Goal: Task Accomplishment & Management: Manage account settings

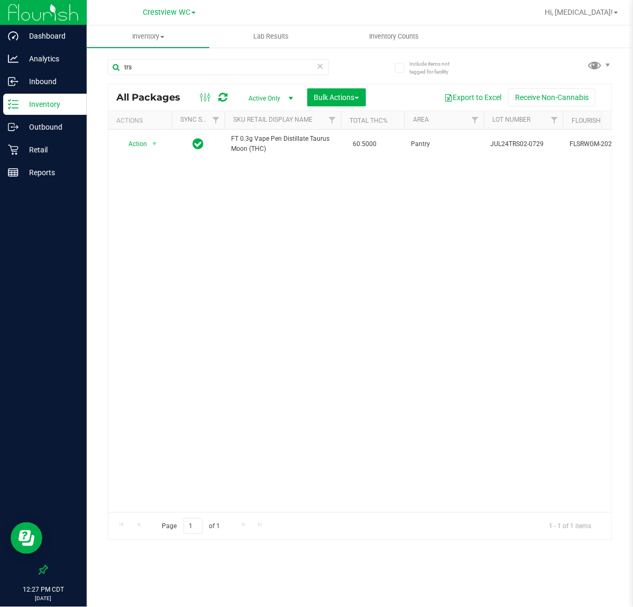
scroll to position [0, 413]
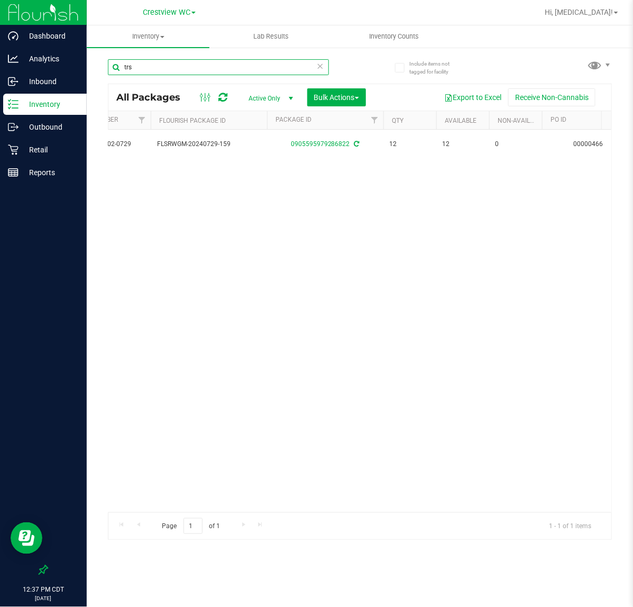
click at [199, 59] on input "trs" at bounding box center [218, 67] width 221 height 16
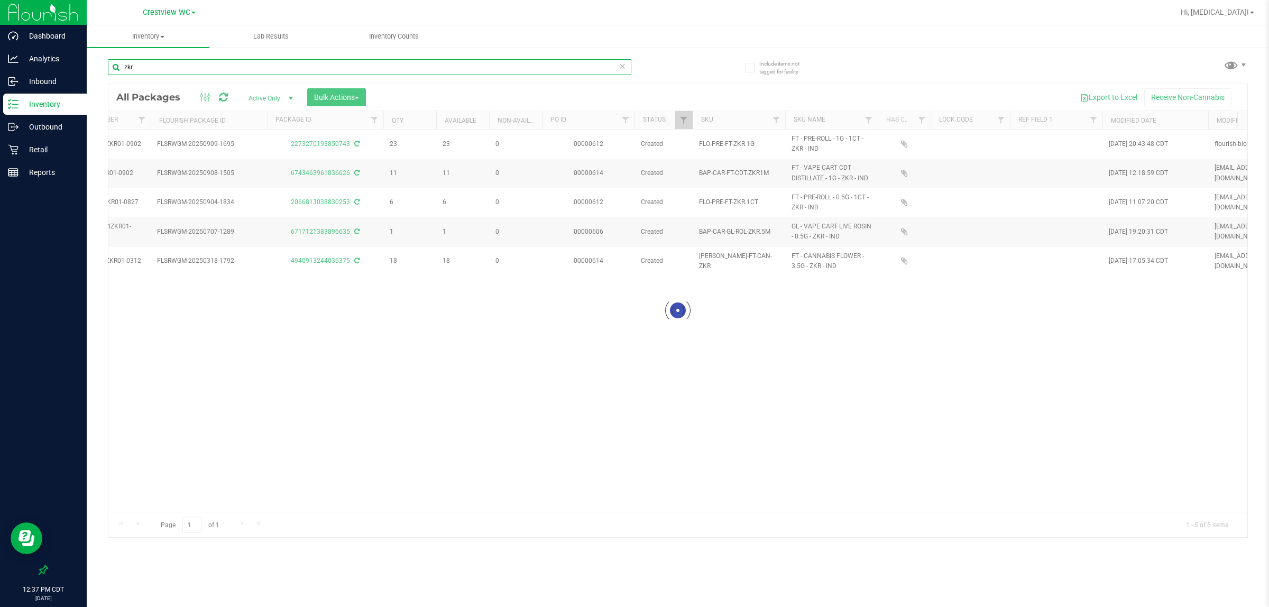
type input "zkr"
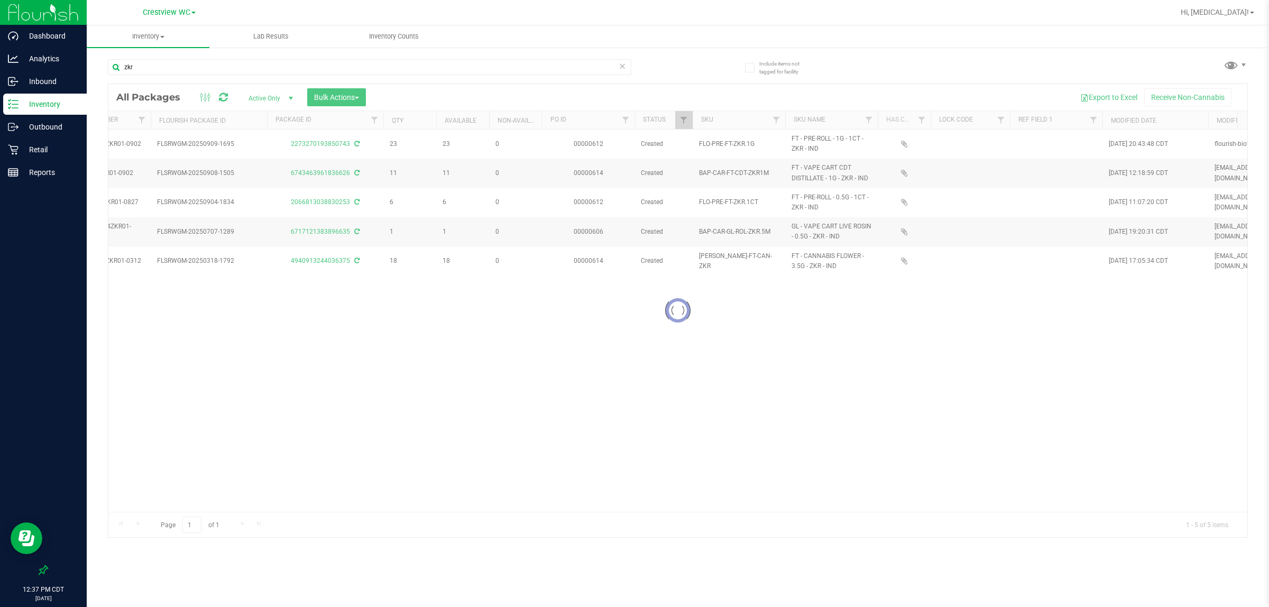
click at [526, 508] on div at bounding box center [677, 310] width 1139 height 453
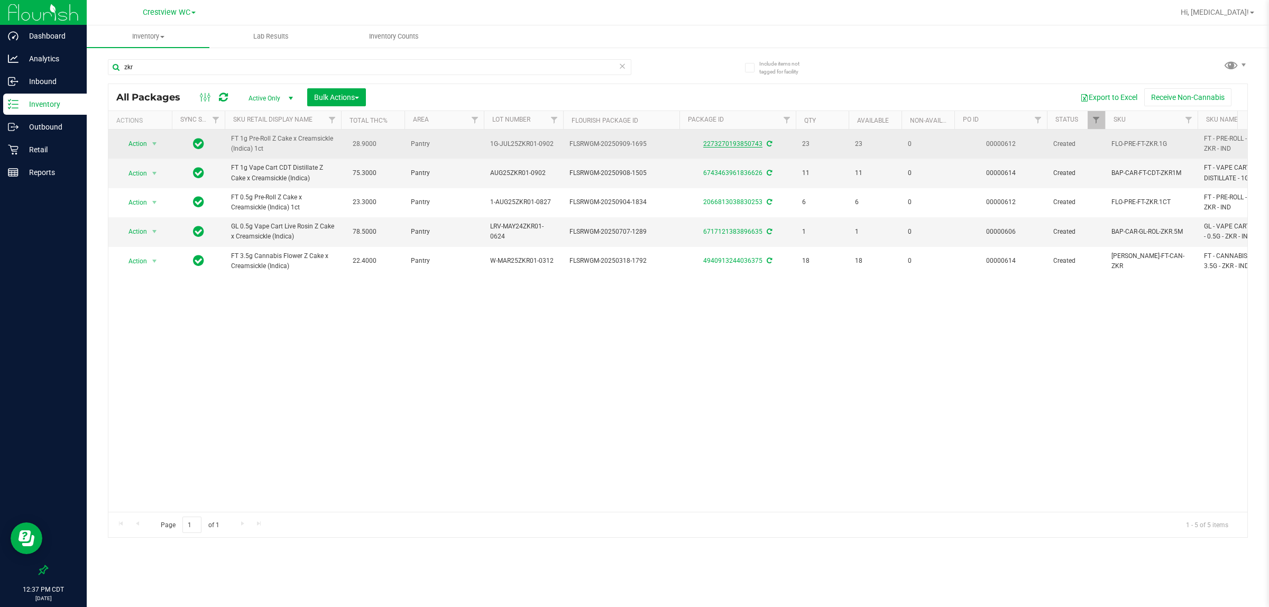
click at [633, 145] on link "2273270193850743" at bounding box center [732, 143] width 59 height 7
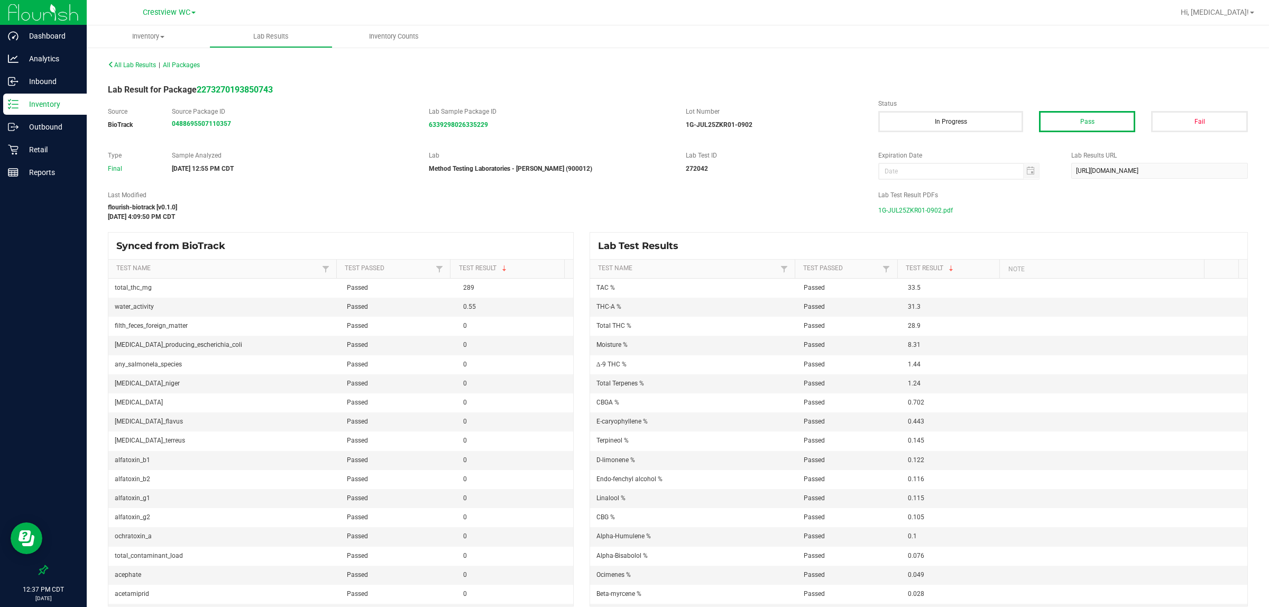
click at [633, 209] on span "1G-JUL25ZKR01-0902.pdf" at bounding box center [915, 211] width 75 height 16
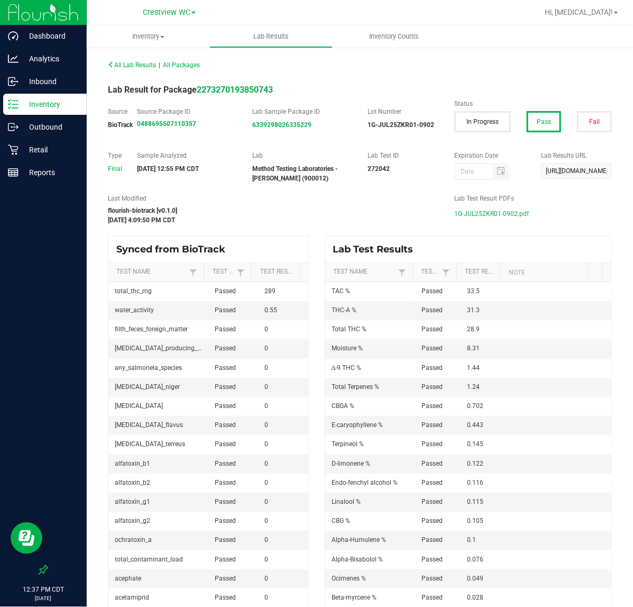
click at [72, 106] on p "Inventory" at bounding box center [50, 104] width 63 height 13
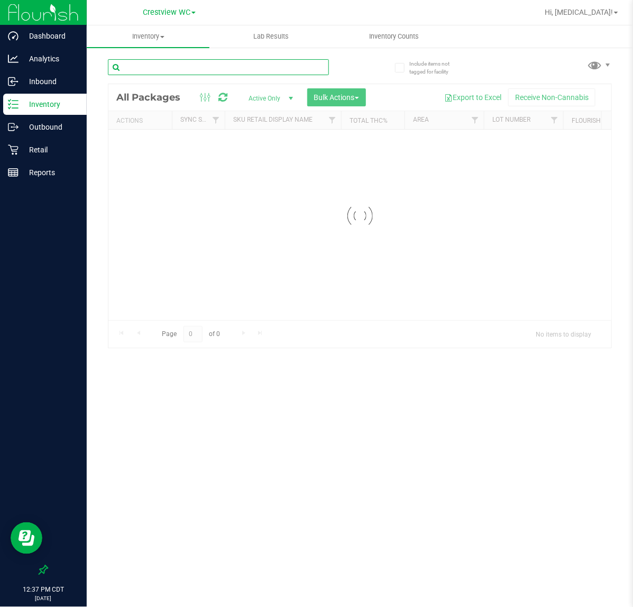
click at [144, 70] on input "text" at bounding box center [218, 67] width 221 height 16
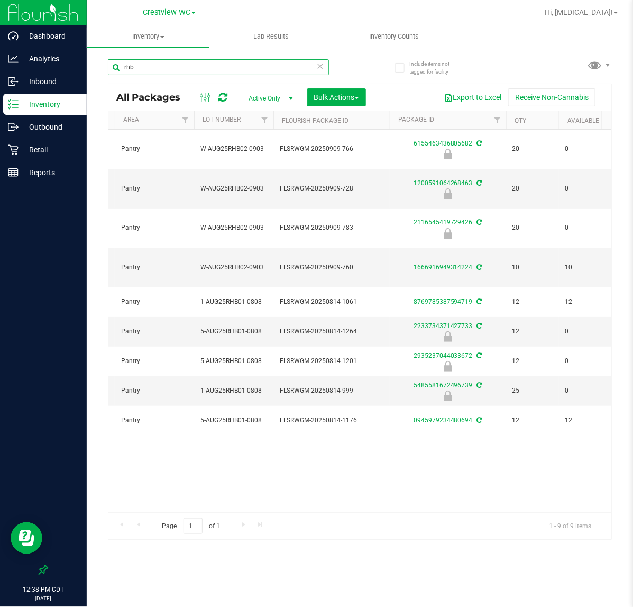
scroll to position [0, 289]
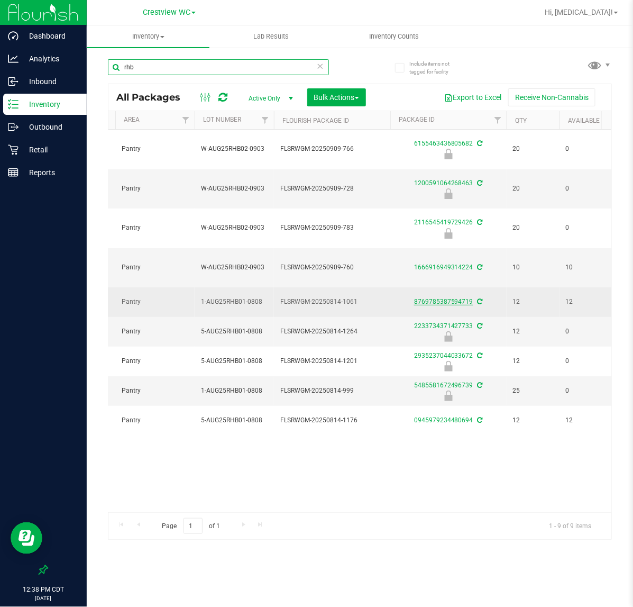
type input "rhb"
click at [435, 298] on link "8769785387594719" at bounding box center [443, 301] width 59 height 7
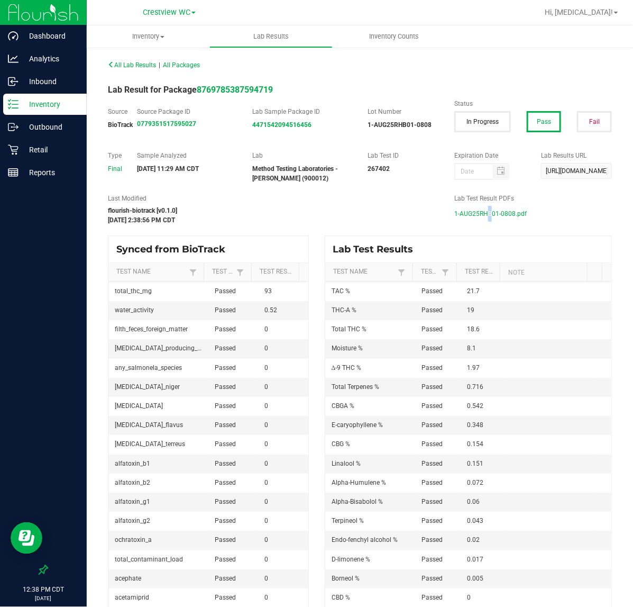
drag, startPoint x: 479, startPoint y: 215, endPoint x: 439, endPoint y: 176, distance: 55.3
click at [480, 213] on span "1-AUG25RHB01-0808.pdf" at bounding box center [490, 214] width 72 height 16
click at [50, 106] on p "Inventory" at bounding box center [50, 104] width 63 height 13
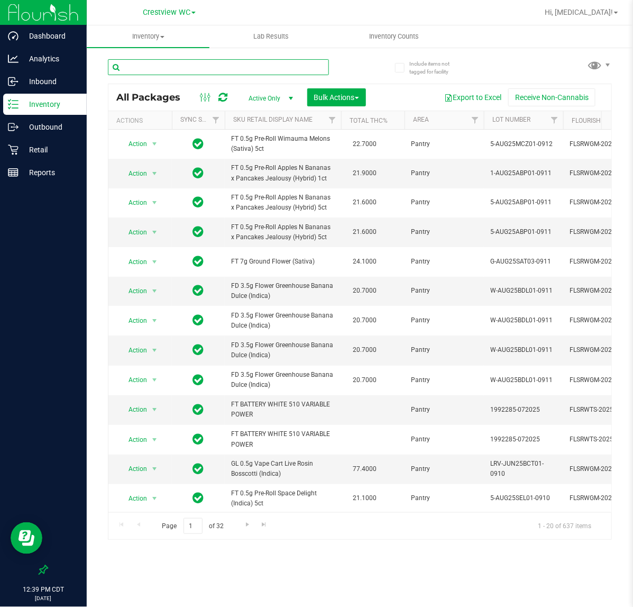
click at [209, 61] on input "text" at bounding box center [218, 67] width 221 height 16
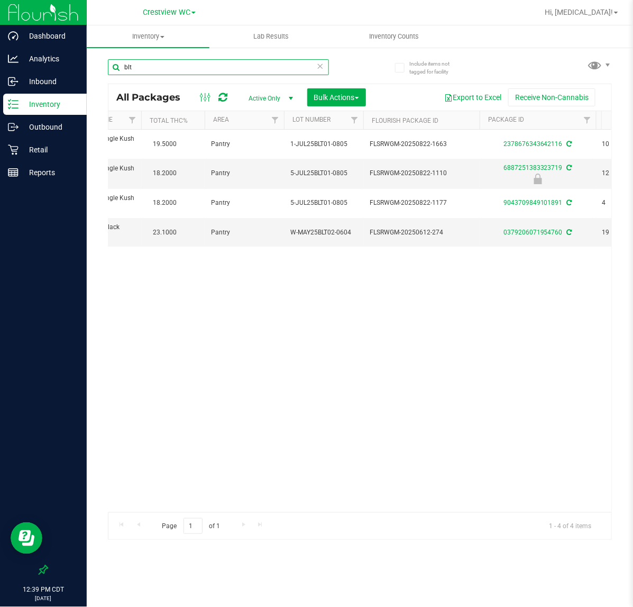
scroll to position [0, 213]
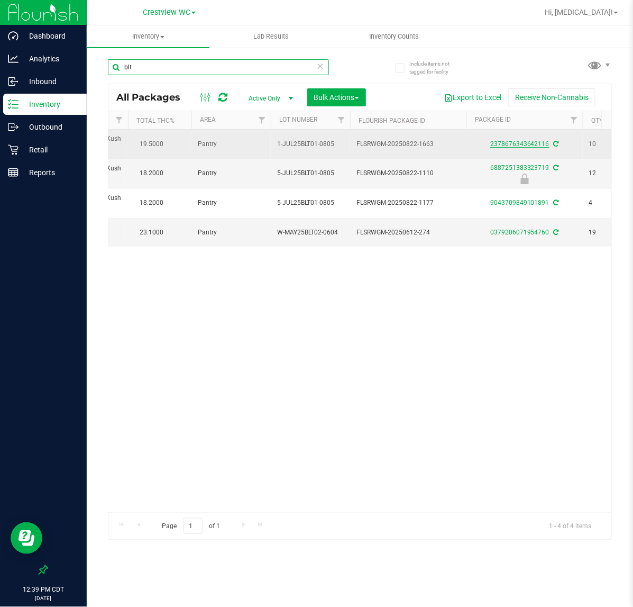
type input "blt"
click at [508, 144] on link "2378676343642116" at bounding box center [519, 143] width 59 height 7
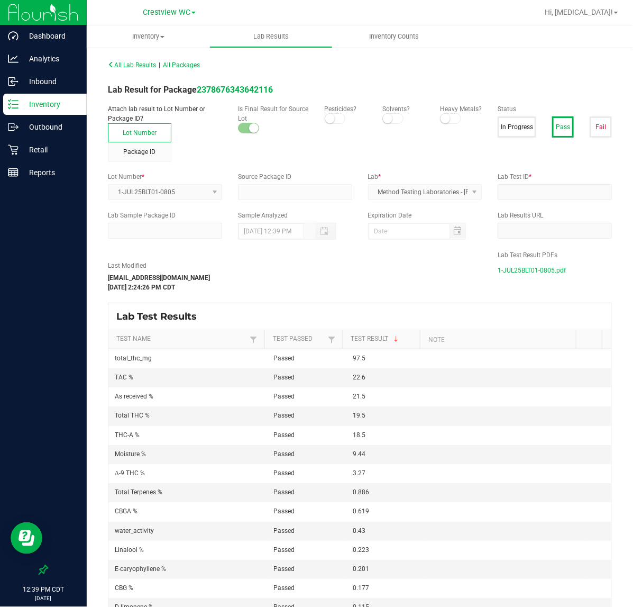
type input "8560958790129905"
type input "268363"
type input "2788264337028722"
type input "[DATE] 6:27 AM"
type input "[URL][DOMAIN_NAME]"
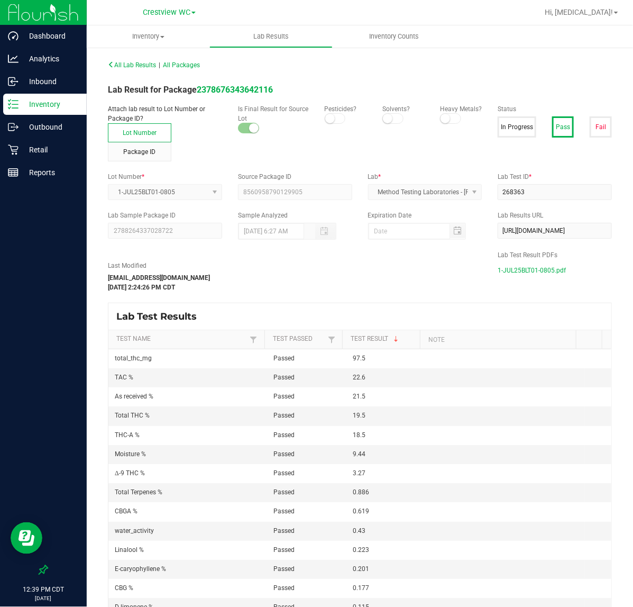
click at [525, 270] on span "1-JUL25BLT01-0805.pdf" at bounding box center [532, 270] width 68 height 16
click at [47, 147] on p "Retail" at bounding box center [50, 149] width 63 height 13
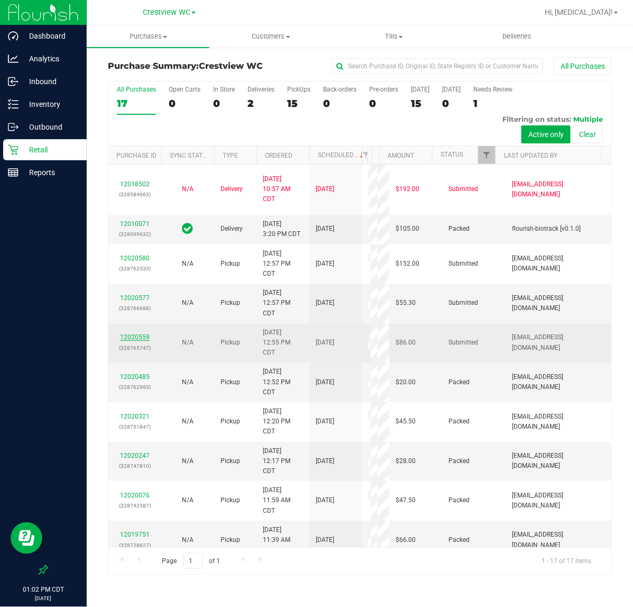
click at [144, 341] on link "12020559" at bounding box center [135, 336] width 30 height 7
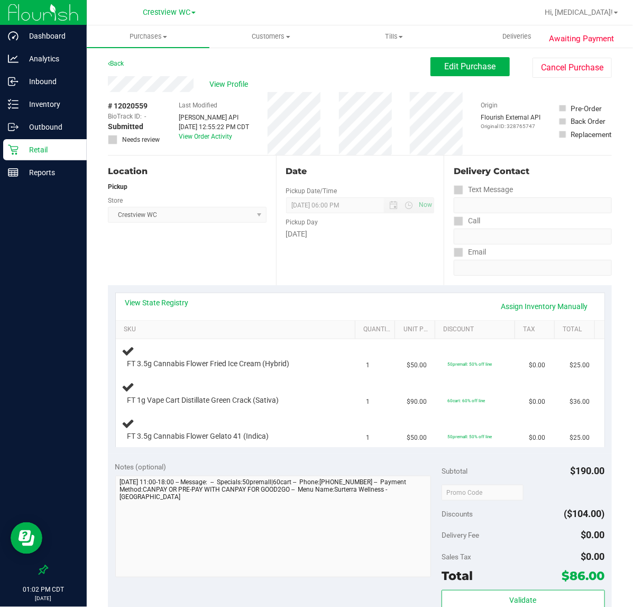
click at [180, 311] on div "View State Registry Assign Inventory Manually" at bounding box center [360, 306] width 470 height 18
click at [175, 295] on div "View State Registry Assign Inventory Manually" at bounding box center [360, 306] width 489 height 27
click at [175, 297] on link "View State Registry" at bounding box center [156, 302] width 63 height 11
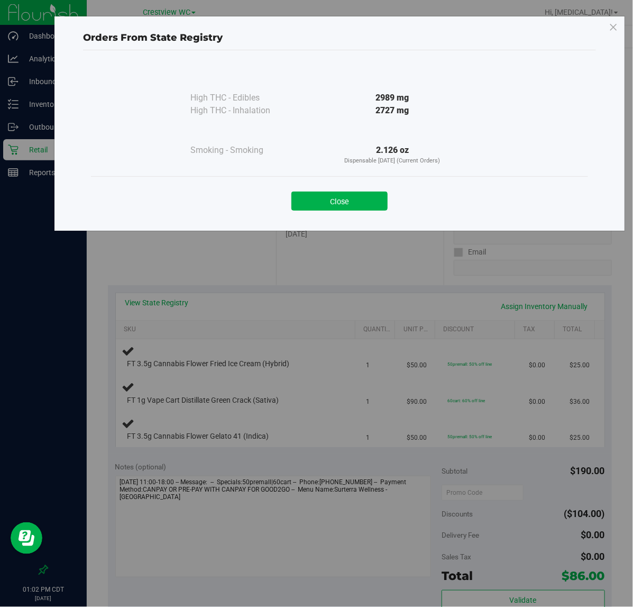
click at [333, 210] on div "Close" at bounding box center [339, 197] width 497 height 43
click at [349, 205] on button "Close" at bounding box center [339, 200] width 96 height 19
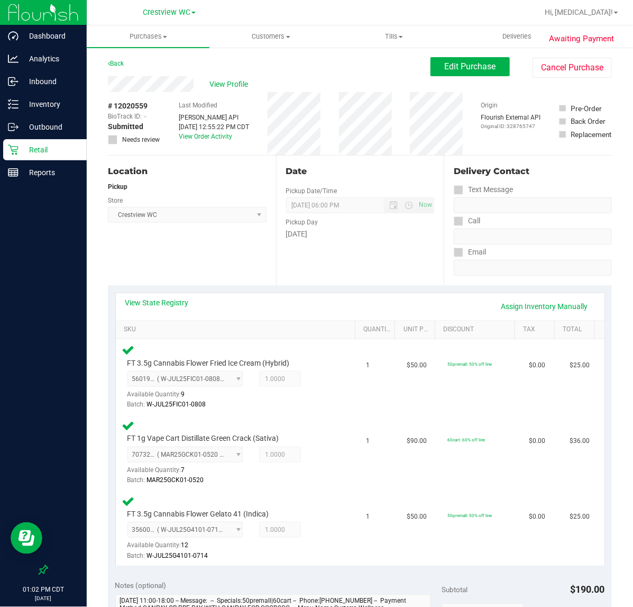
scroll to position [448, 0]
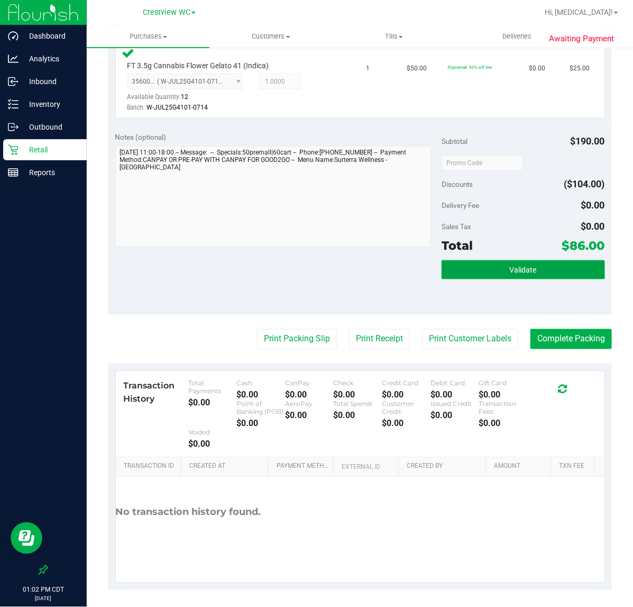
click at [549, 273] on button "Validate" at bounding box center [523, 269] width 163 height 19
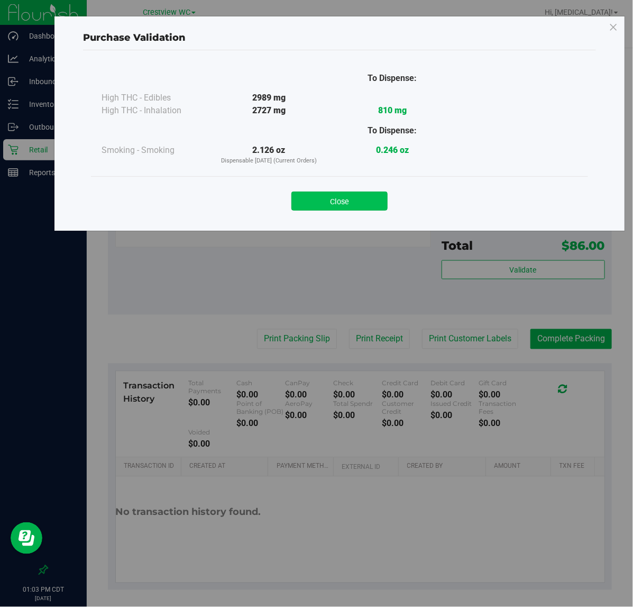
click at [351, 197] on button "Close" at bounding box center [339, 200] width 96 height 19
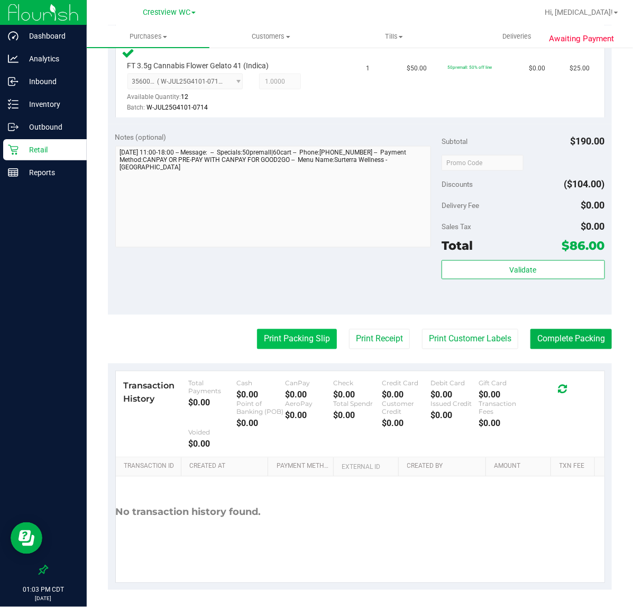
click at [292, 335] on button "Print Packing Slip" at bounding box center [297, 339] width 80 height 20
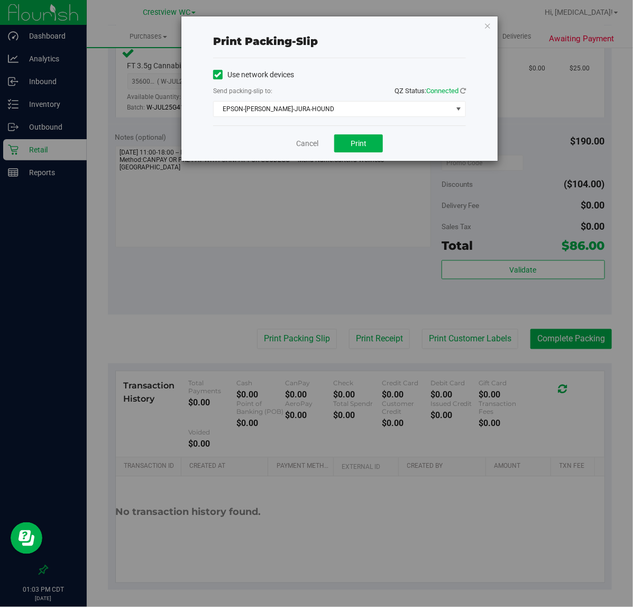
click at [343, 90] on div "Send packing-slip to: QZ Status: Connected" at bounding box center [339, 91] width 253 height 13
click at [332, 107] on span "EPSON-[PERSON_NAME]-JURA-HOUND" at bounding box center [333, 109] width 239 height 15
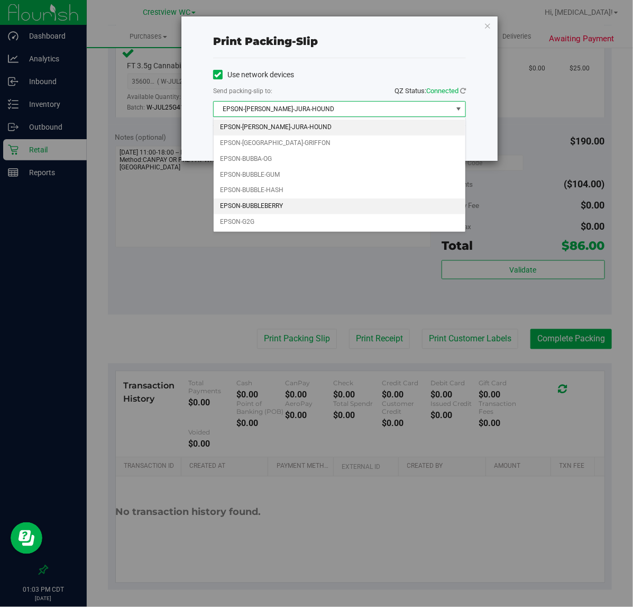
click at [297, 204] on li "EPSON-BUBBLEBERRY" at bounding box center [340, 206] width 252 height 16
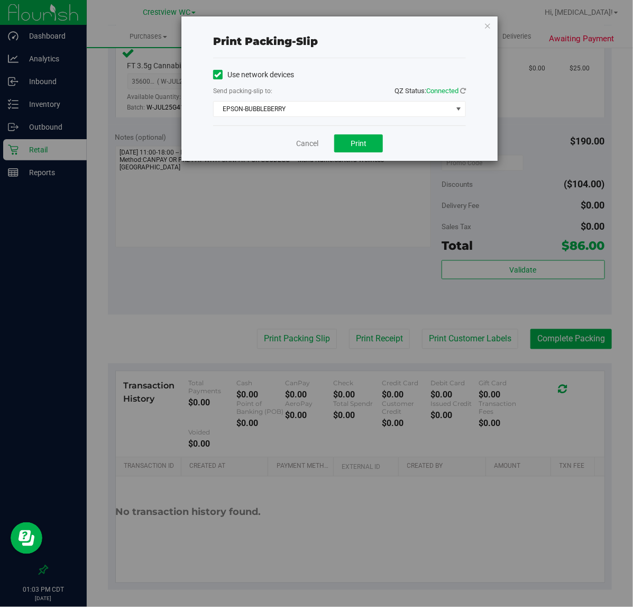
click at [345, 75] on div "Use network devices" at bounding box center [339, 75] width 253 height 16
click at [357, 154] on div "Cancel Print" at bounding box center [339, 142] width 253 height 35
click at [355, 149] on button "Print" at bounding box center [358, 143] width 49 height 18
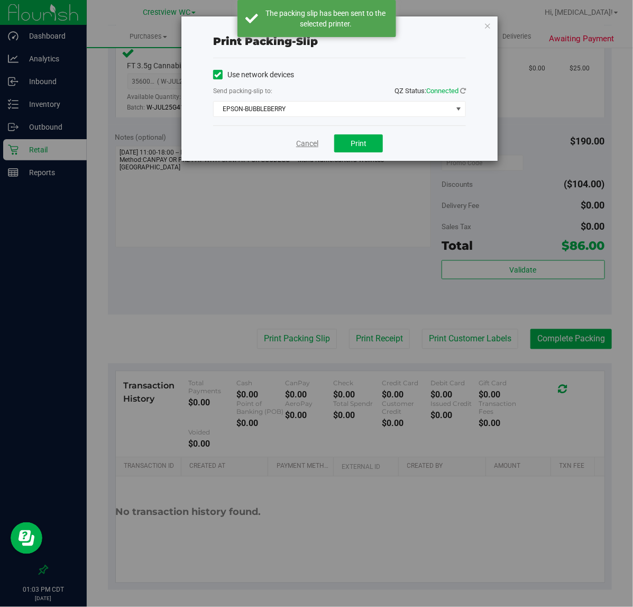
click at [309, 144] on link "Cancel" at bounding box center [307, 143] width 22 height 11
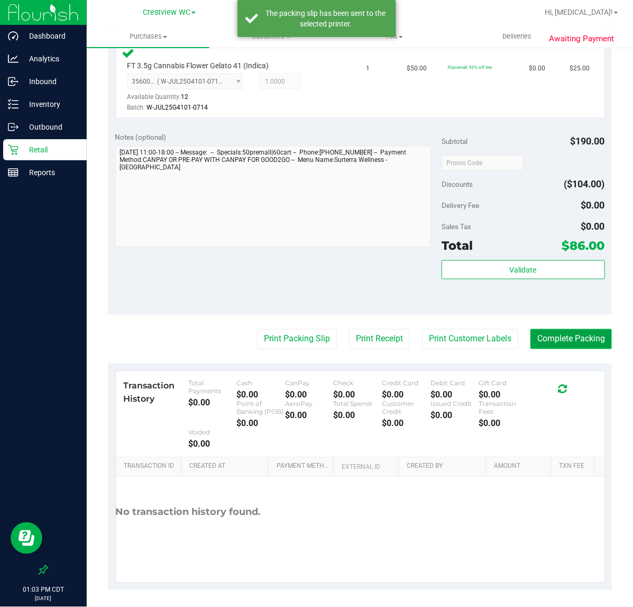
click at [553, 332] on button "Complete Packing" at bounding box center [570, 339] width 81 height 20
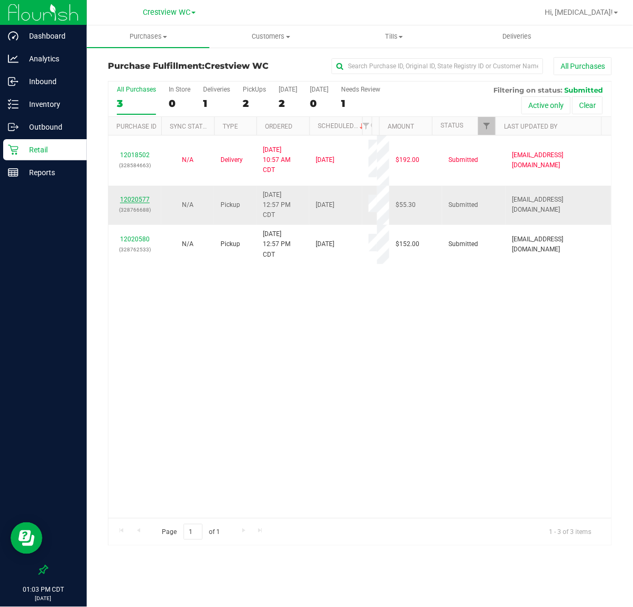
click at [139, 201] on link "12020577" at bounding box center [135, 199] width 30 height 7
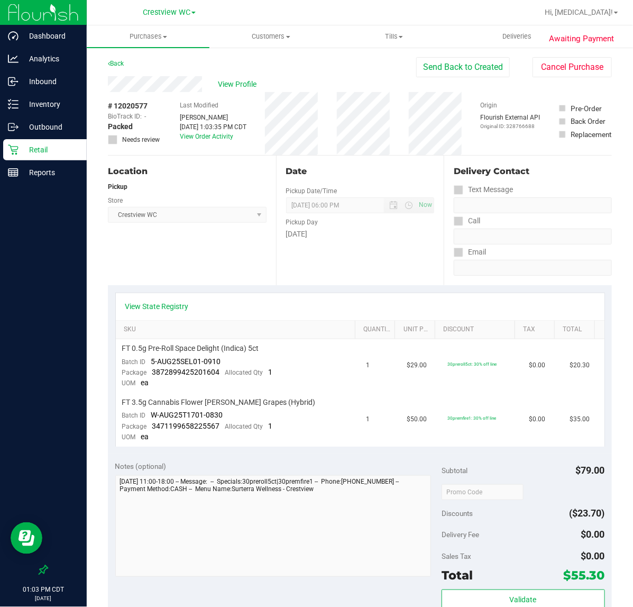
click at [41, 152] on p "Retail" at bounding box center [50, 149] width 63 height 13
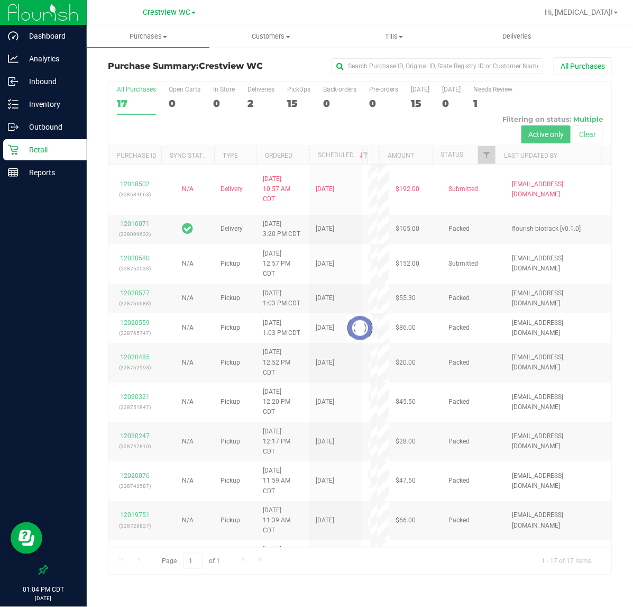
click at [297, 93] on div at bounding box center [359, 327] width 503 height 493
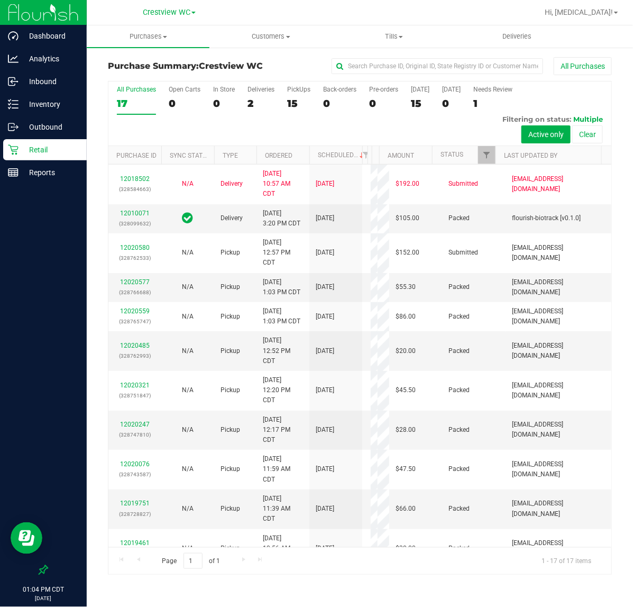
click at [291, 99] on div "15" at bounding box center [298, 103] width 23 height 12
click at [0, 0] on input "PickUps 15" at bounding box center [0, 0] width 0 height 0
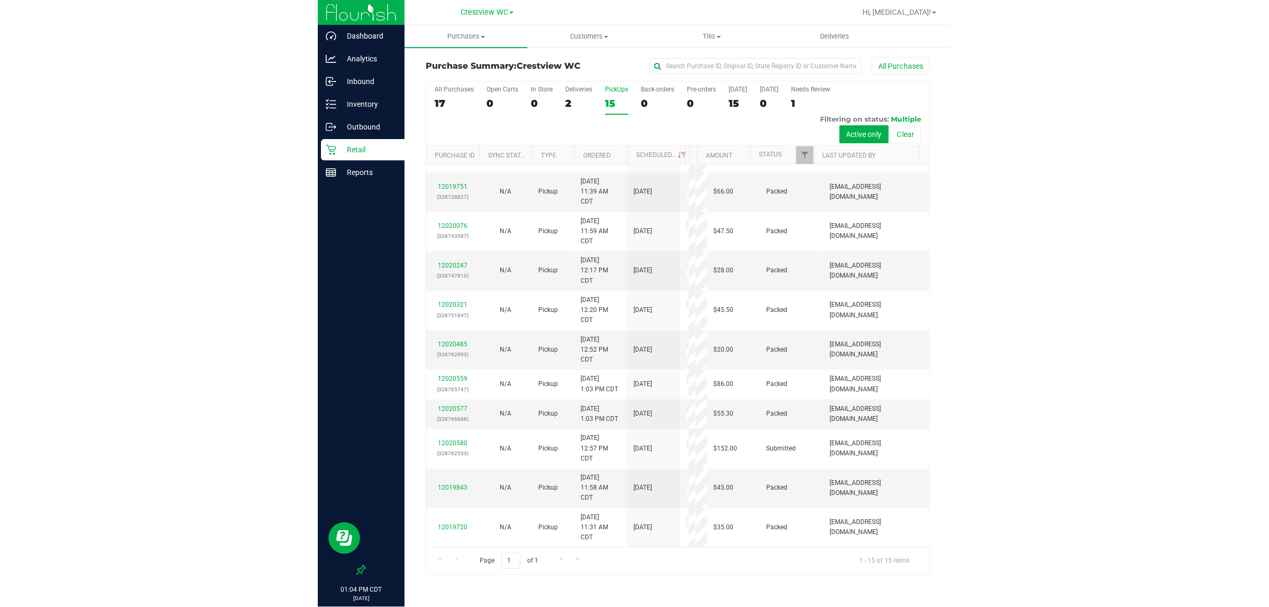
scroll to position [322, 0]
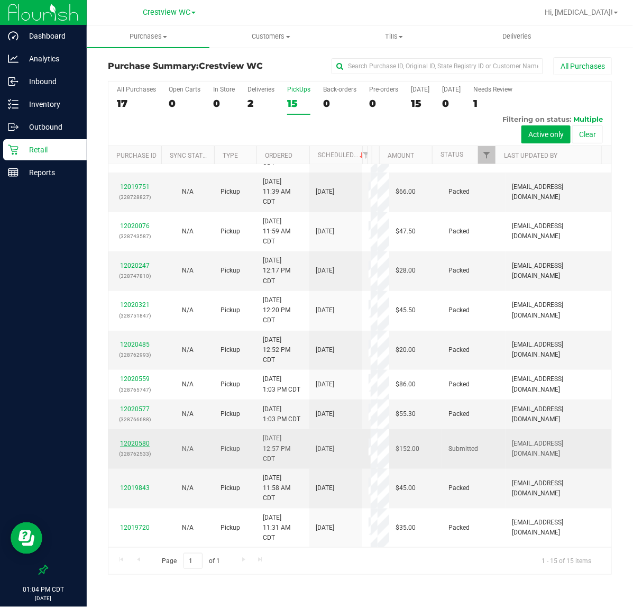
click at [132, 439] on link "12020580" at bounding box center [135, 442] width 30 height 7
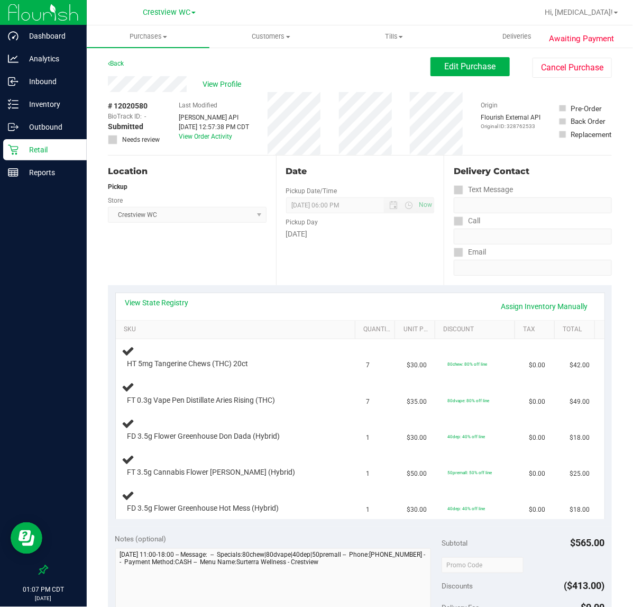
click at [53, 151] on p "Retail" at bounding box center [50, 149] width 63 height 13
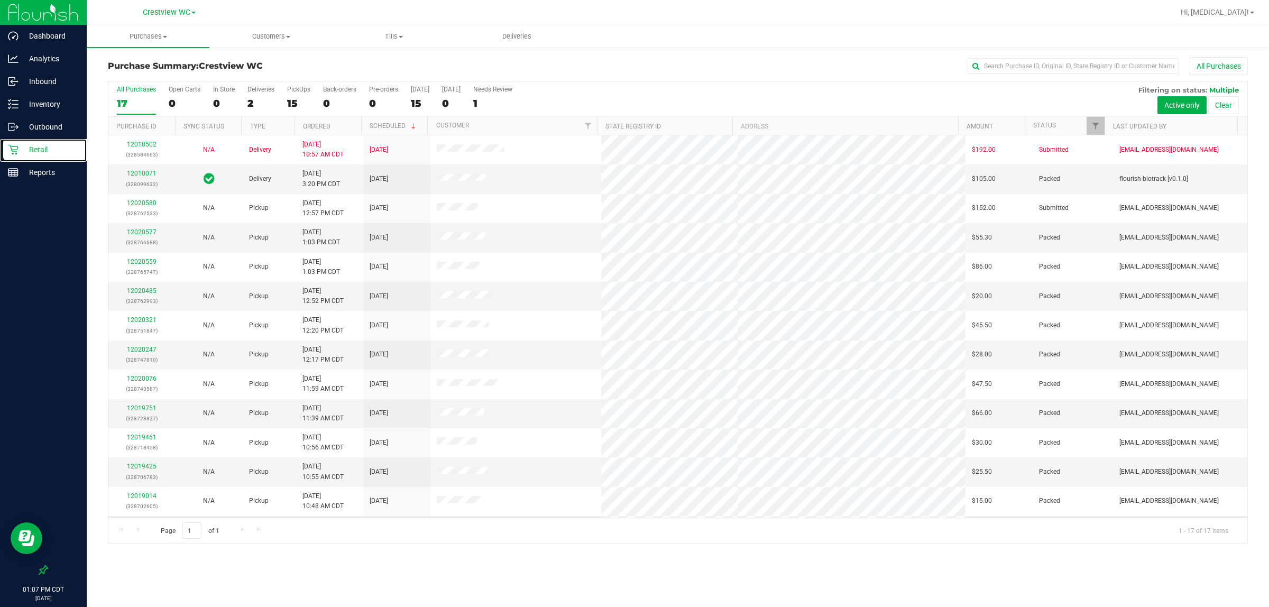
scroll to position [116, 0]
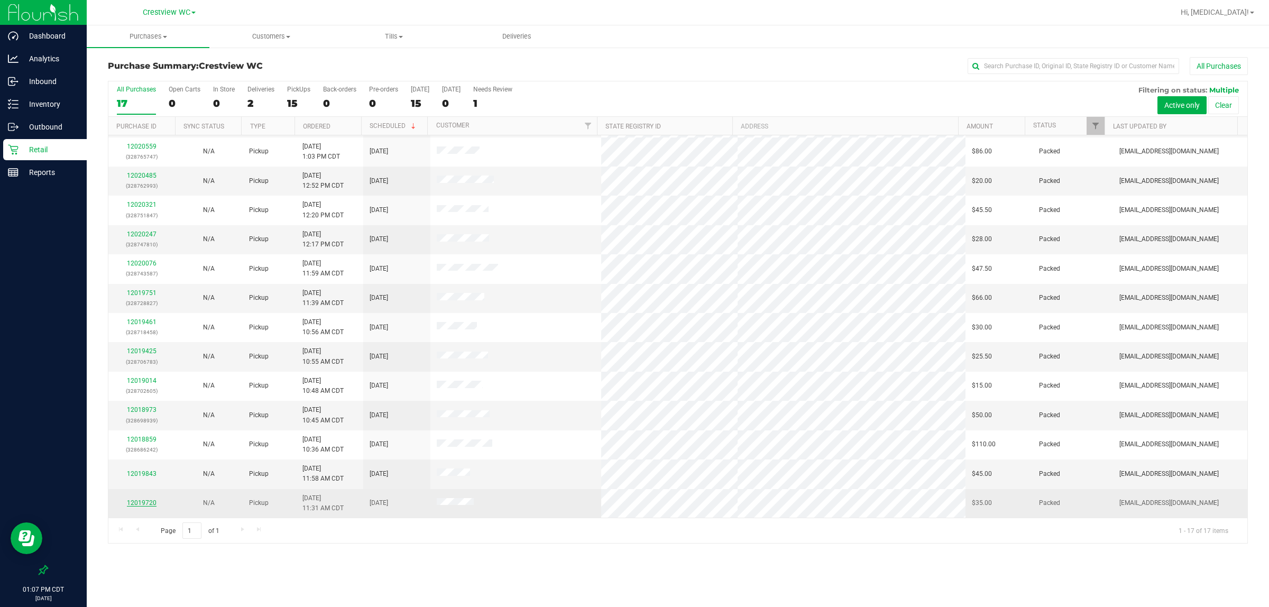
click at [144, 507] on link "12019720" at bounding box center [142, 502] width 30 height 7
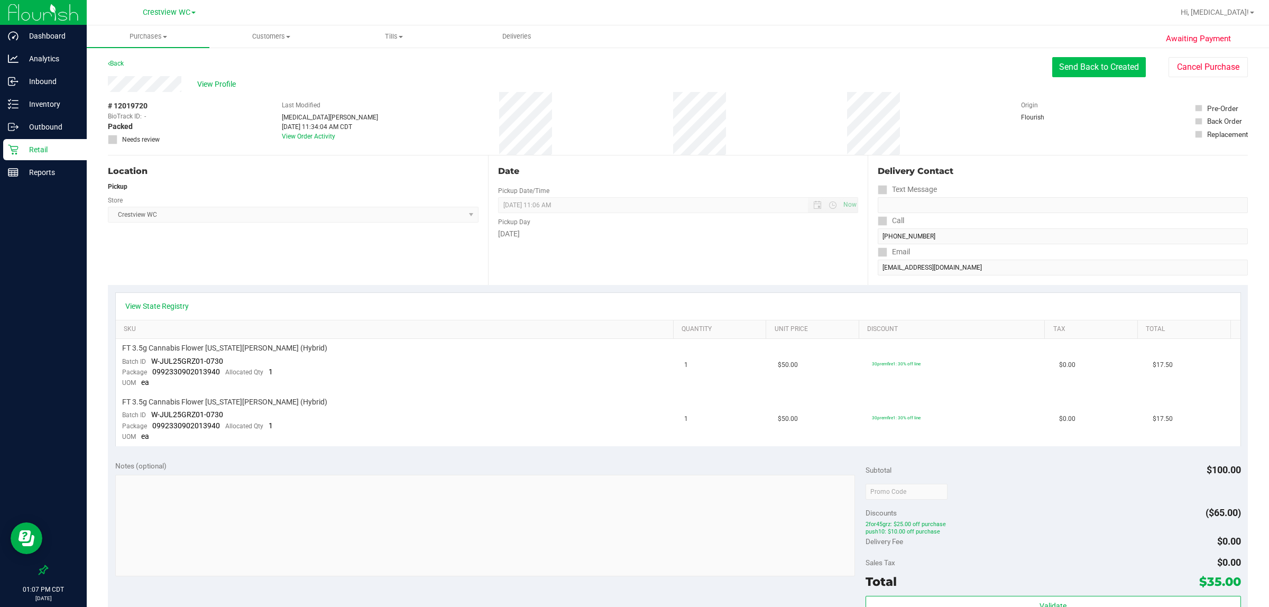
click at [633, 69] on button "Send Back to Created" at bounding box center [1099, 67] width 94 height 20
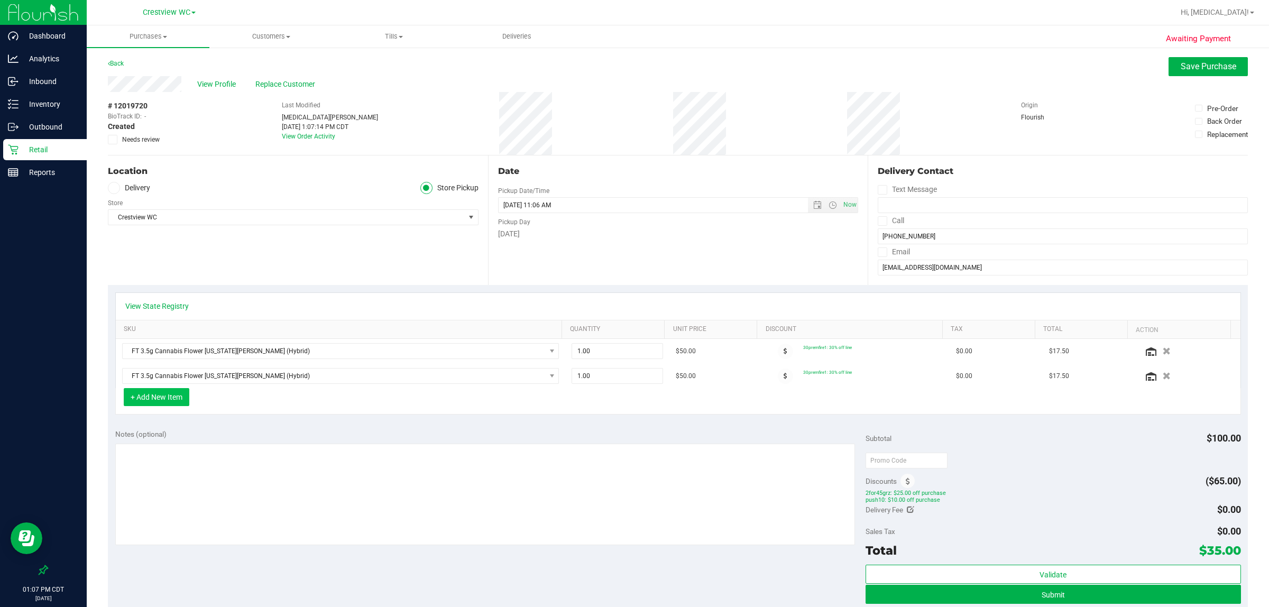
click at [175, 402] on button "+ Add New Item" at bounding box center [157, 397] width 66 height 18
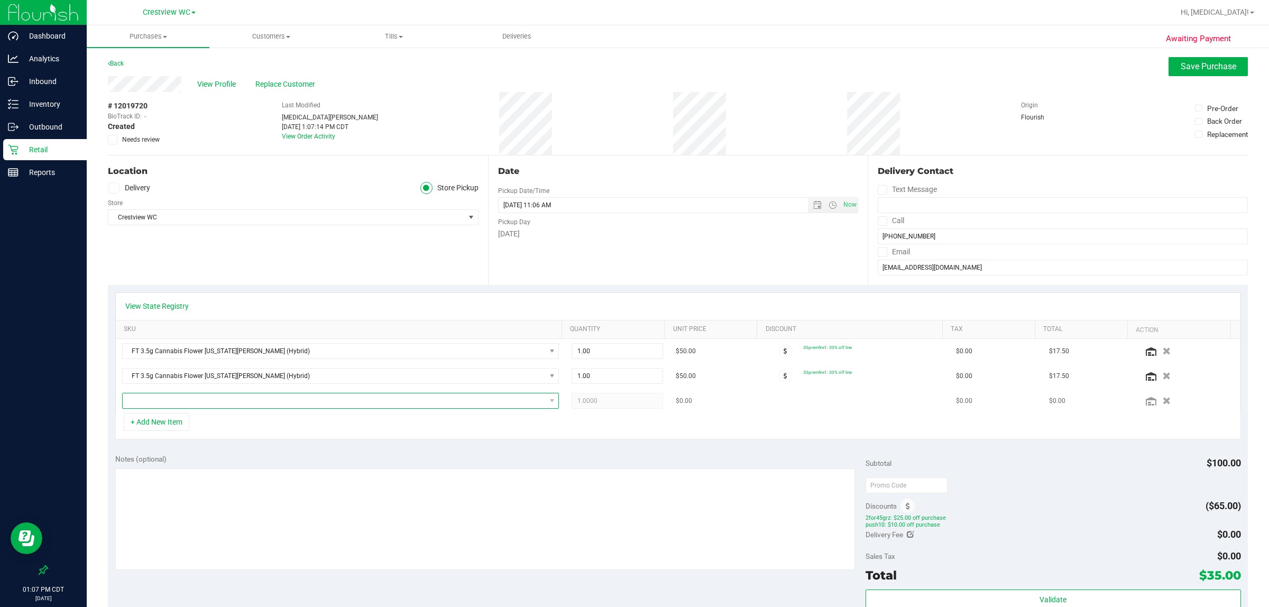
click at [182, 400] on span "NO DATA FOUND" at bounding box center [334, 400] width 423 height 15
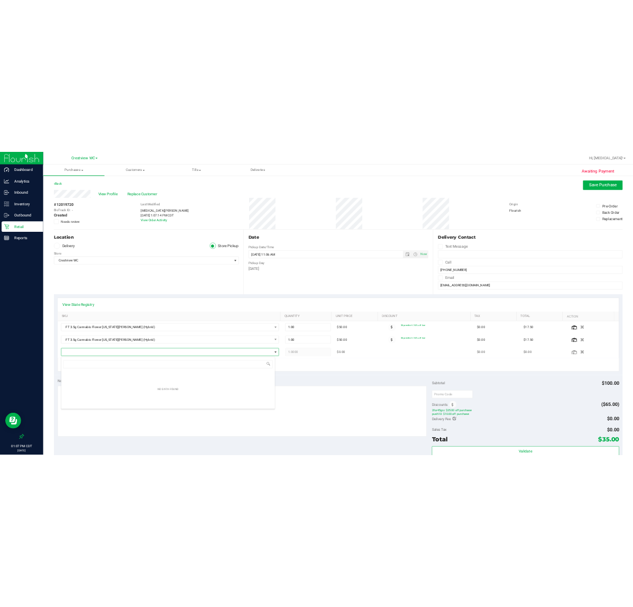
scroll to position [16, 426]
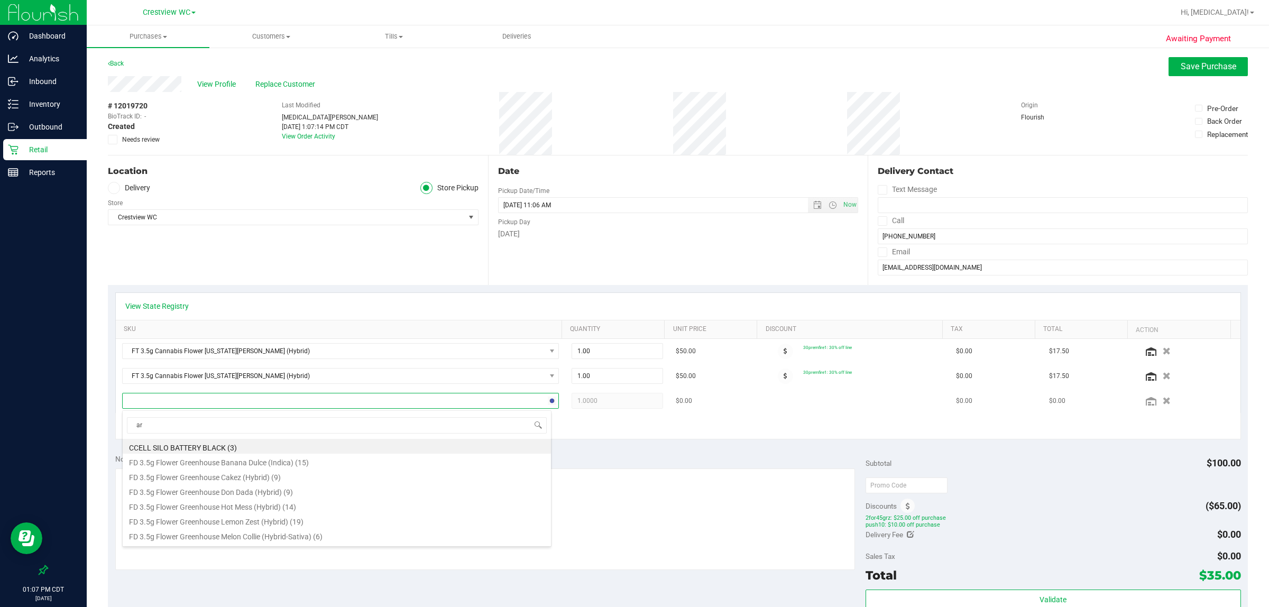
type input "arr"
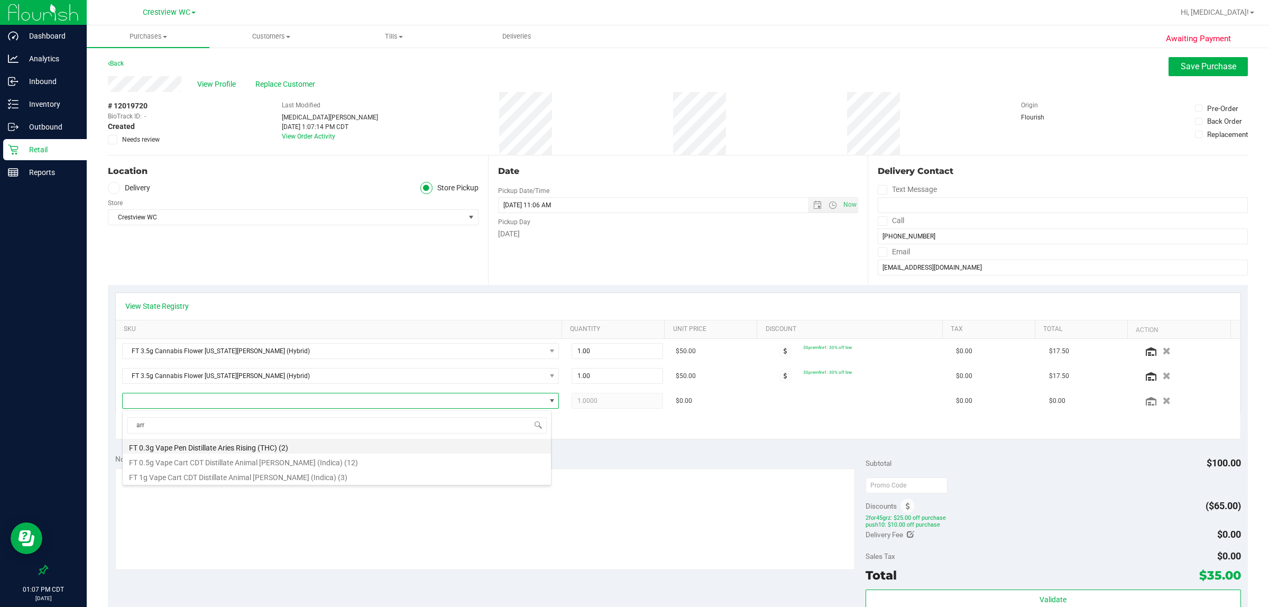
click at [275, 448] on li "FT 0.3g Vape Pen Distillate Aries Rising (THC) (2)" at bounding box center [337, 446] width 428 height 15
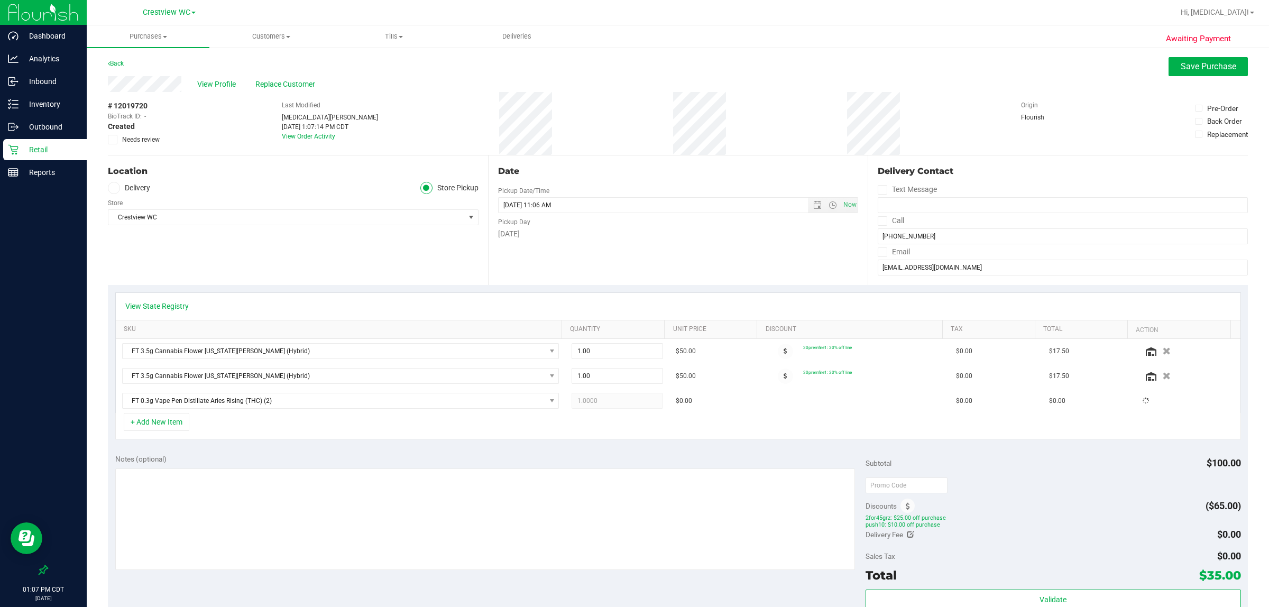
click at [302, 450] on div "Notes (optional) Subtotal $100.00 Discounts ($65.00) 2for45grz: $25.00 off purc…" at bounding box center [678, 546] width 1140 height 198
click at [633, 68] on span "Save Purchase" at bounding box center [1209, 66] width 56 height 10
